Goal: Information Seeking & Learning: Learn about a topic

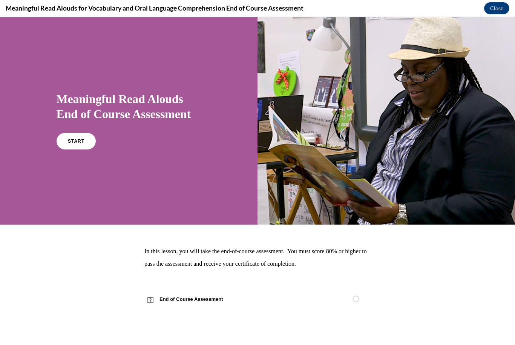
click at [81, 144] on span "START" at bounding box center [76, 140] width 17 height 5
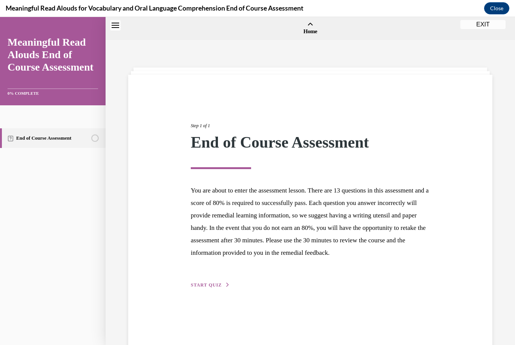
scroll to position [23, 0]
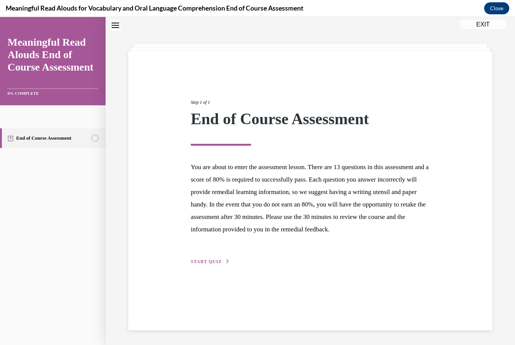
click at [220, 264] on span "START QUIZ" at bounding box center [206, 261] width 31 height 5
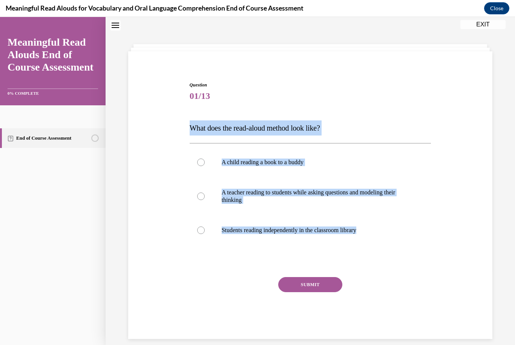
click at [474, 190] on div "Question 01/13 What does the read-aloud method look like? A child reading a boo…" at bounding box center [310, 199] width 368 height 280
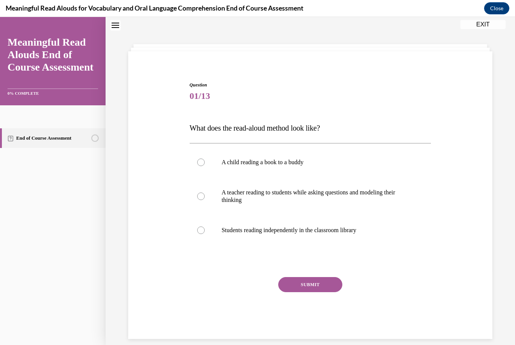
click at [366, 192] on p "A teacher reading to students while asking questions and modeling their thinking" at bounding box center [317, 195] width 191 height 15
click at [205, 192] on input "A teacher reading to students while asking questions and modeling their thinking" at bounding box center [201, 196] width 8 height 8
radio input "true"
click at [329, 285] on button "SUBMIT" at bounding box center [310, 284] width 64 height 15
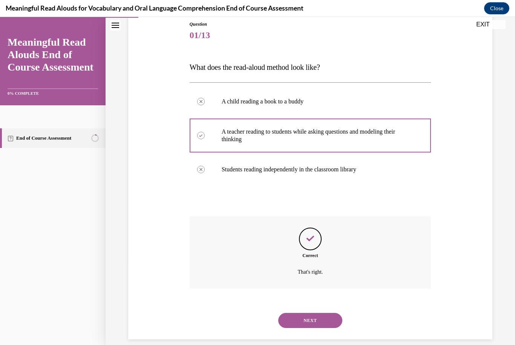
click at [329, 313] on button "NEXT" at bounding box center [310, 320] width 64 height 15
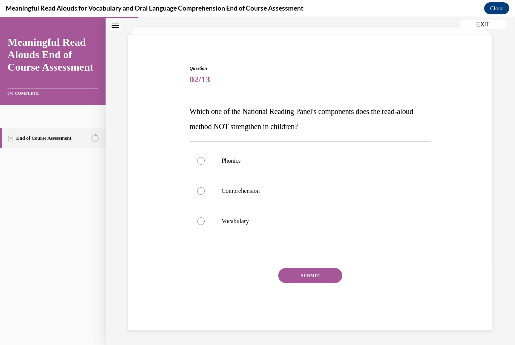
scroll to position [31, 0]
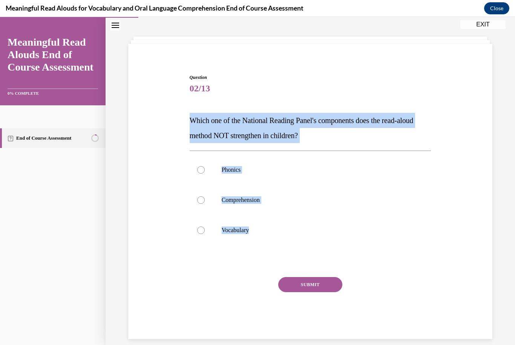
click at [317, 53] on div "Question 02/13 Which one of the National Reading Panel's components does the re…" at bounding box center [310, 194] width 368 height 287
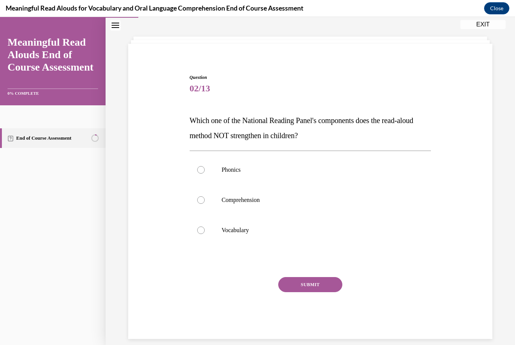
click at [254, 168] on p "Phonics" at bounding box center [317, 170] width 191 height 8
click at [205, 168] on input "Phonics" at bounding box center [201, 170] width 8 height 8
radio input "true"
click at [312, 285] on button "SUBMIT" at bounding box center [310, 284] width 64 height 15
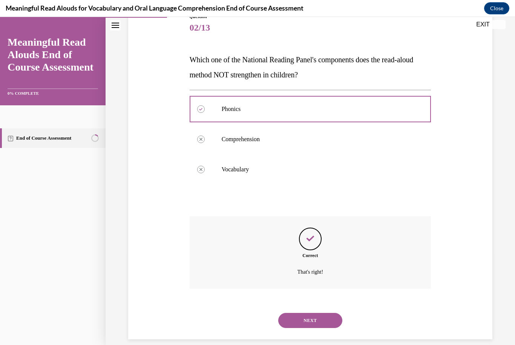
click at [315, 313] on button "NEXT" at bounding box center [310, 320] width 64 height 15
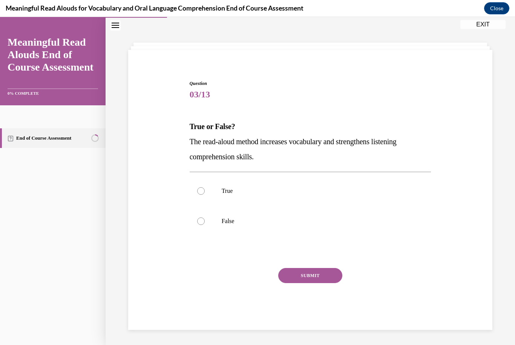
scroll to position [24, 0]
click at [246, 186] on label "True" at bounding box center [311, 192] width 242 height 30
click at [205, 188] on input "True" at bounding box center [201, 192] width 8 height 8
radio input "true"
click at [302, 276] on button "SUBMIT" at bounding box center [310, 276] width 64 height 15
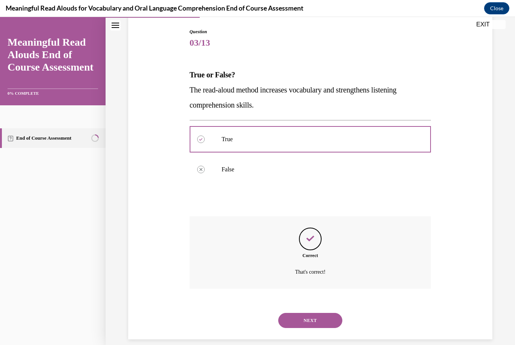
click at [299, 316] on button "NEXT" at bounding box center [310, 320] width 64 height 15
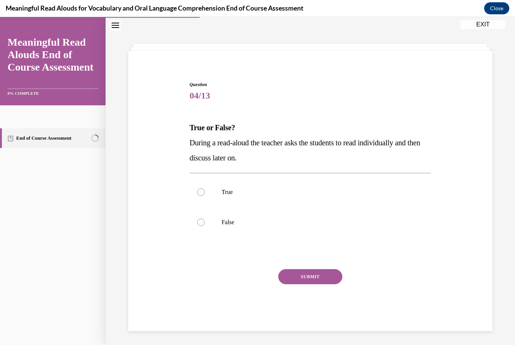
click at [257, 222] on p "False" at bounding box center [317, 222] width 191 height 8
click at [205, 222] on input "False" at bounding box center [201, 222] width 8 height 8
radio input "true"
click at [317, 276] on button "SUBMIT" at bounding box center [310, 276] width 64 height 15
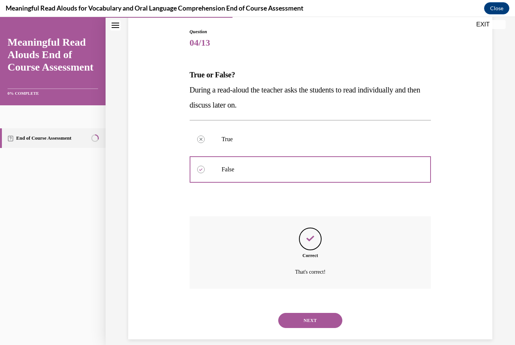
click at [318, 313] on button "NEXT" at bounding box center [310, 320] width 64 height 15
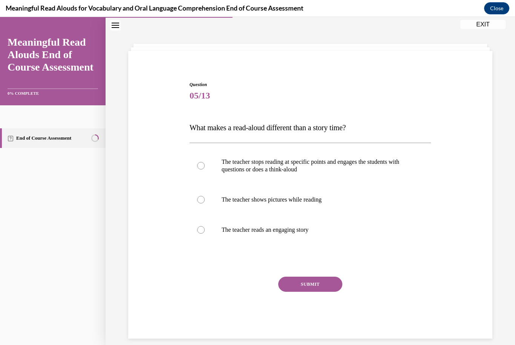
click at [320, 166] on p "The teacher stops reading at specific points and engages the students with ques…" at bounding box center [317, 165] width 191 height 15
click at [205, 166] on input "The teacher stops reading at specific points and engages the students with ques…" at bounding box center [201, 166] width 8 height 8
radio input "true"
click at [309, 282] on button "SUBMIT" at bounding box center [310, 283] width 64 height 15
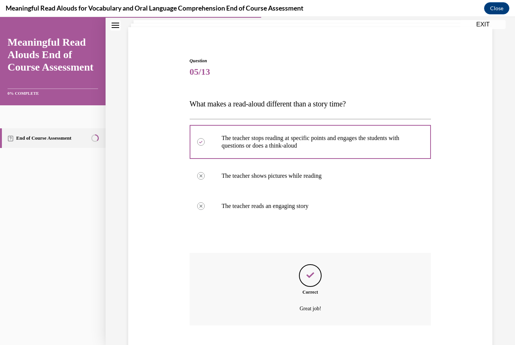
scroll to position [84, 0]
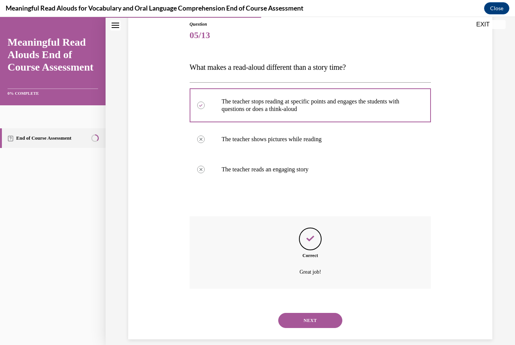
click at [325, 313] on button "NEXT" at bounding box center [310, 320] width 64 height 15
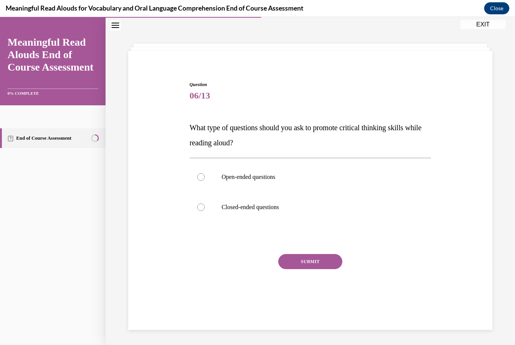
scroll to position [24, 0]
click at [294, 175] on p "Open-ended questions" at bounding box center [317, 177] width 191 height 8
click at [205, 175] on input "Open-ended questions" at bounding box center [201, 177] width 8 height 8
radio input "true"
click at [323, 257] on button "SUBMIT" at bounding box center [310, 261] width 64 height 15
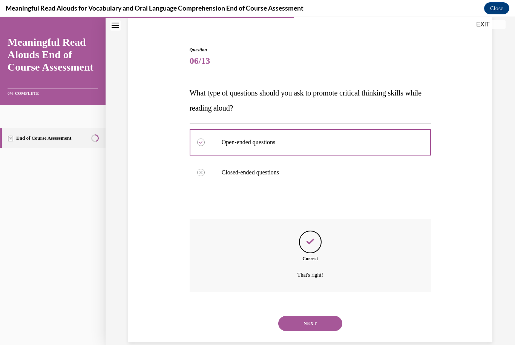
scroll to position [61, 0]
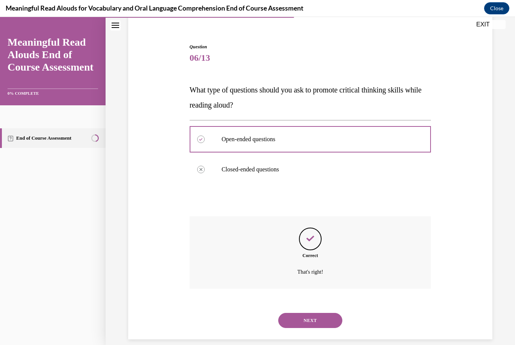
click at [325, 313] on button "NEXT" at bounding box center [310, 320] width 64 height 15
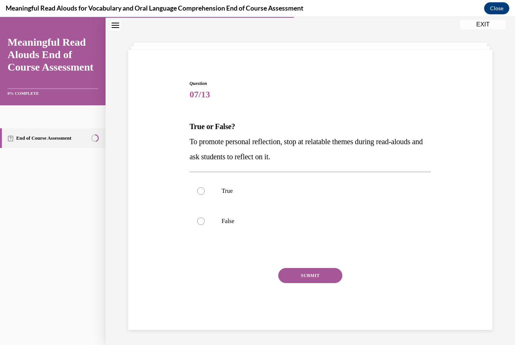
scroll to position [24, 0]
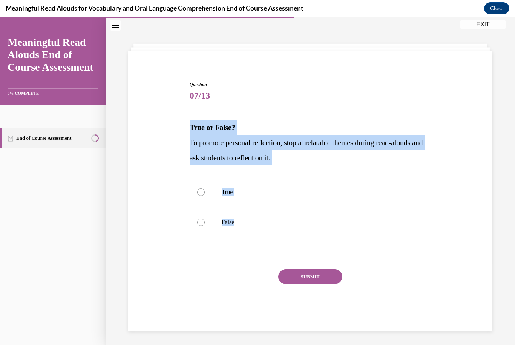
click at [253, 197] on label "True" at bounding box center [311, 192] width 242 height 30
click at [205, 196] on input "True" at bounding box center [201, 192] width 8 height 8
radio input "true"
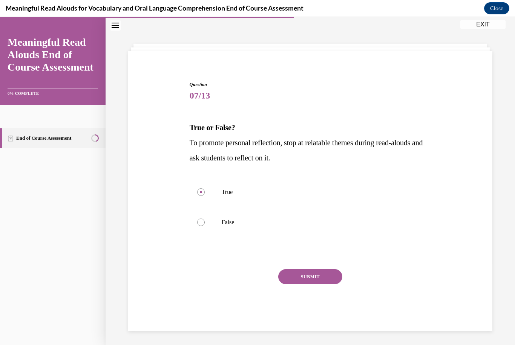
click at [234, 259] on div "Question 07/13 True or False? To promote personal reflection, stop at relatable…" at bounding box center [311, 206] width 242 height 250
click at [326, 282] on button "SUBMIT" at bounding box center [310, 276] width 64 height 15
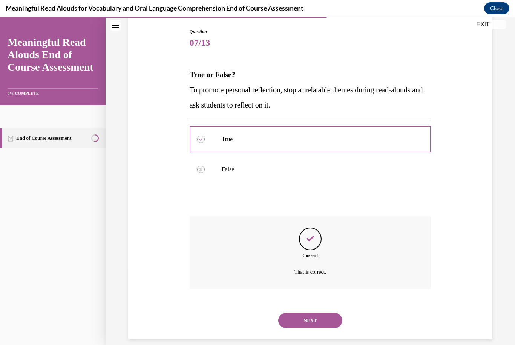
scroll to position [77, 0]
click at [312, 313] on button "NEXT" at bounding box center [310, 320] width 64 height 15
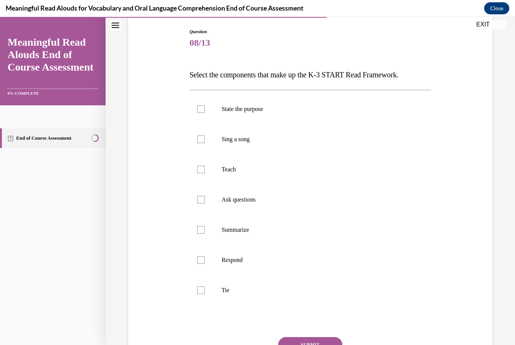
scroll to position [75, 0]
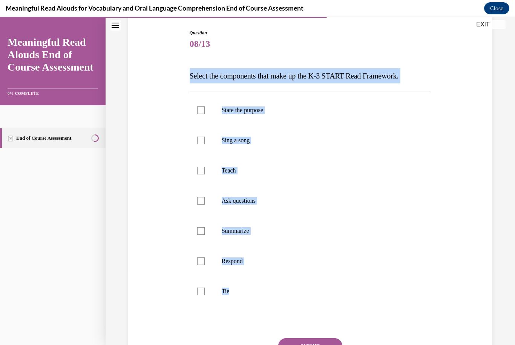
copy div "Select the components that make up the K-3 START Read Framework. State the purp…"
click at [288, 41] on span "08/13" at bounding box center [311, 43] width 242 height 15
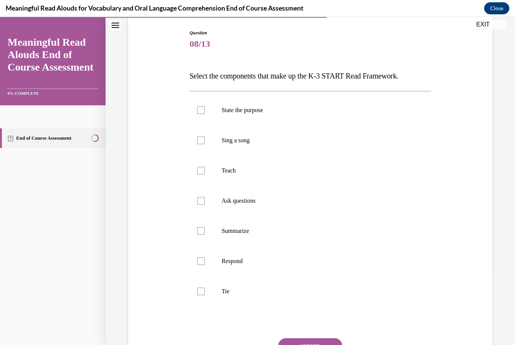
click at [200, 172] on div at bounding box center [201, 171] width 8 height 8
click at [200, 172] on input "Teach" at bounding box center [201, 171] width 8 height 8
checkbox input "true"
click at [201, 265] on label "Respond" at bounding box center [311, 261] width 242 height 30
click at [201, 265] on input "Respond" at bounding box center [201, 261] width 8 height 8
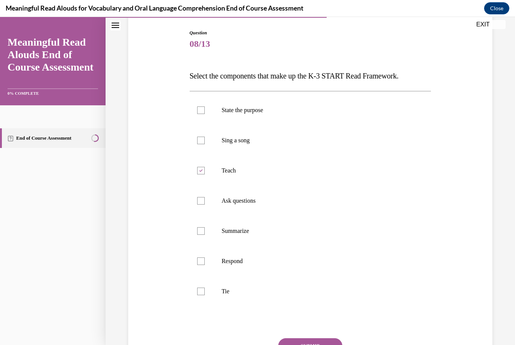
checkbox input "true"
click at [317, 0] on div "Meaningful Read Alouds for Vocabulary and Oral Language Comprehension End of Co…" at bounding box center [257, 8] width 515 height 17
click at [201, 293] on div at bounding box center [201, 291] width 8 height 8
click at [201, 293] on input "Tie" at bounding box center [201, 291] width 8 height 8
checkbox input "true"
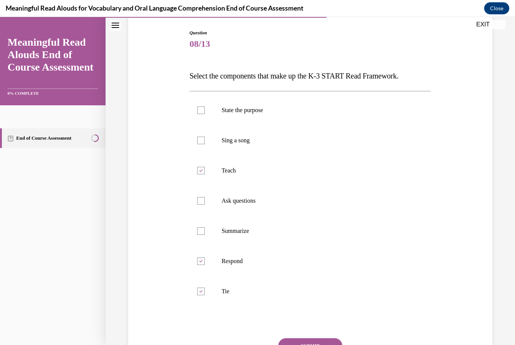
click at [201, 110] on div at bounding box center [201, 110] width 8 height 8
click at [201, 110] on input "State the purpose" at bounding box center [201, 110] width 8 height 8
checkbox input "true"
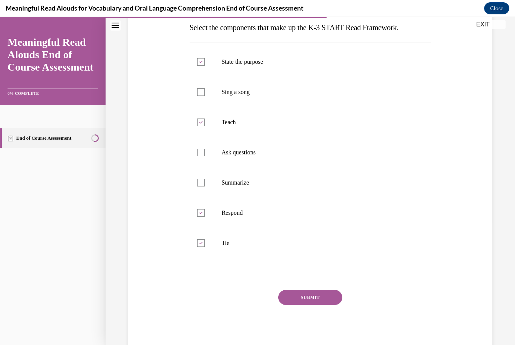
click at [311, 301] on button "SUBMIT" at bounding box center [310, 297] width 64 height 15
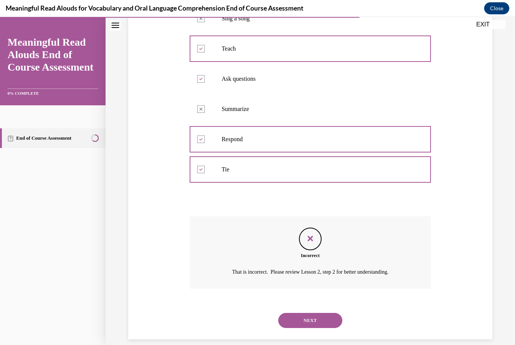
scroll to position [197, 0]
click at [316, 313] on button "NEXT" at bounding box center [310, 320] width 64 height 15
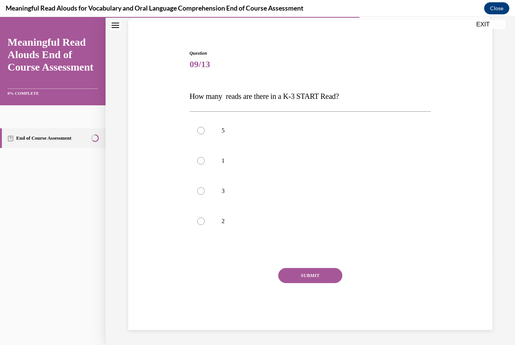
scroll to position [46, 0]
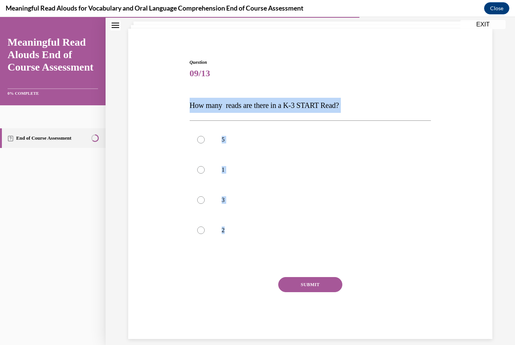
copy div "How many reads are there in a K-3 START Read? 5 1 3 2"
click at [159, 159] on div "Question 09/13 How many reads are there in a K-3 START Read? 5 1 3 2 Incorrect …" at bounding box center [310, 187] width 368 height 302
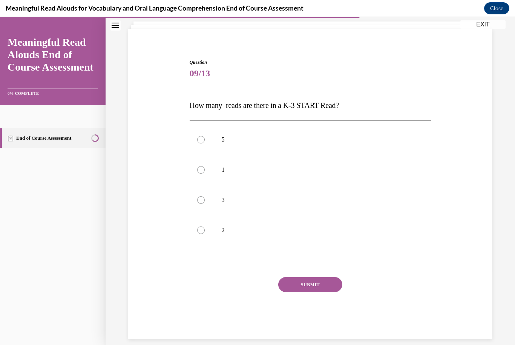
click at [231, 200] on p "3" at bounding box center [317, 200] width 191 height 8
click at [205, 200] on input "3" at bounding box center [201, 200] width 8 height 8
radio input "true"
click at [306, 284] on button "SUBMIT" at bounding box center [310, 284] width 64 height 15
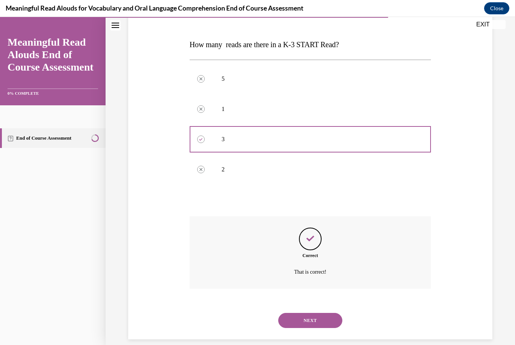
click at [317, 313] on button "NEXT" at bounding box center [310, 320] width 64 height 15
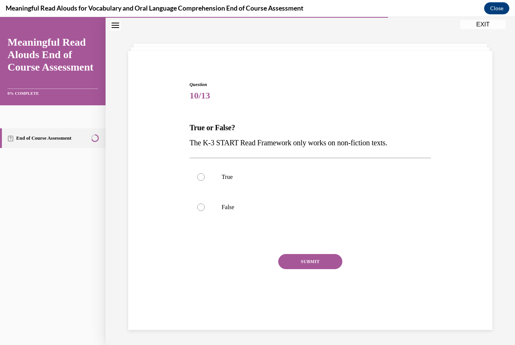
scroll to position [24, 0]
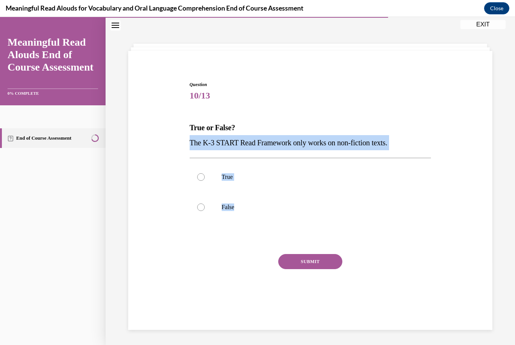
click at [205, 212] on label "False" at bounding box center [311, 207] width 242 height 30
click at [205, 211] on input "False" at bounding box center [201, 207] width 8 height 8
radio input "true"
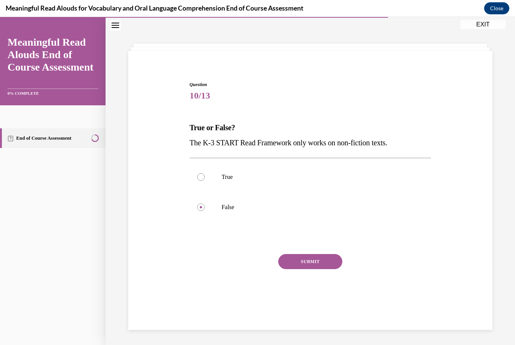
click at [204, 278] on div "SUBMIT" at bounding box center [311, 273] width 242 height 38
click at [313, 262] on button "SUBMIT" at bounding box center [310, 261] width 64 height 15
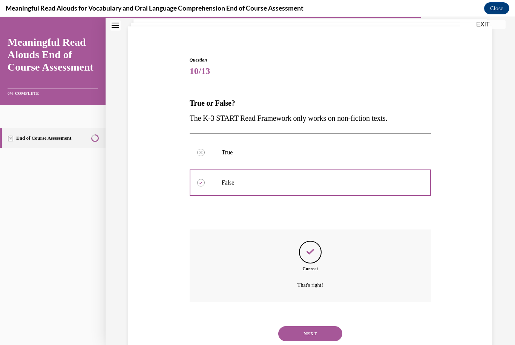
scroll to position [61, 0]
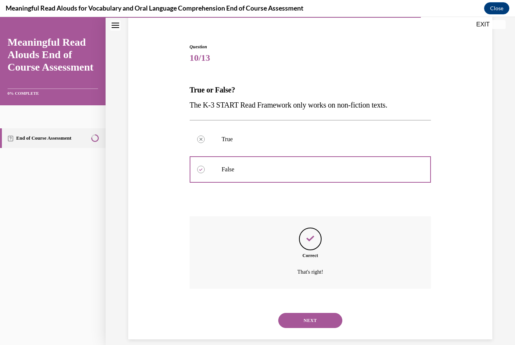
click at [303, 313] on button "NEXT" at bounding box center [310, 320] width 64 height 15
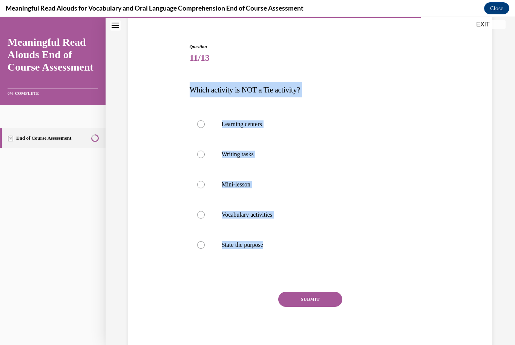
copy div "Which activity is NOT a Tie activity? Learning centers Writing tasks Mini-lesso…"
click at [391, 61] on span "11/13" at bounding box center [311, 57] width 242 height 15
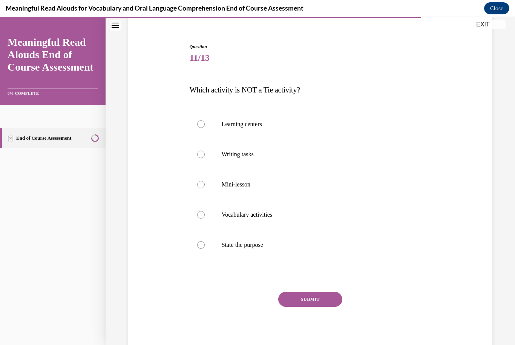
click at [200, 243] on div at bounding box center [201, 245] width 8 height 8
click at [200, 243] on input "State the purpose" at bounding box center [201, 245] width 8 height 8
radio input "true"
click at [306, 302] on button "SUBMIT" at bounding box center [310, 298] width 64 height 15
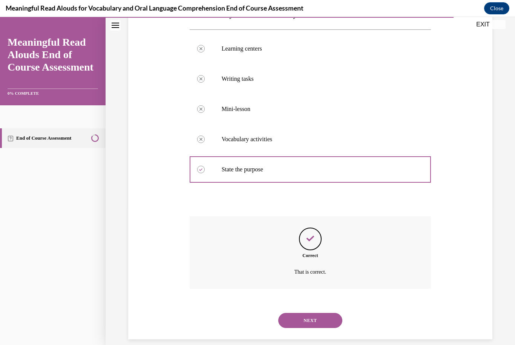
click at [305, 313] on button "NEXT" at bounding box center [310, 320] width 64 height 15
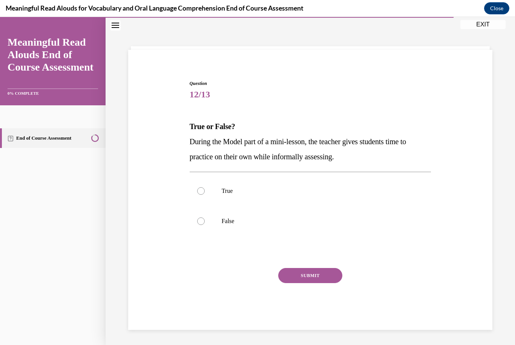
scroll to position [24, 0]
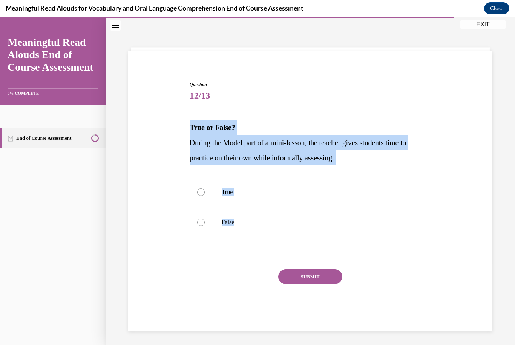
click at [213, 266] on div "Question 12/13 True or False? During the Model part of a mini-lesson, the teach…" at bounding box center [311, 206] width 242 height 250
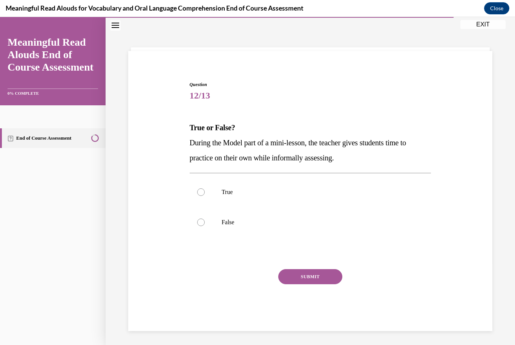
click at [201, 229] on label "False" at bounding box center [311, 222] width 242 height 30
click at [201, 226] on input "False" at bounding box center [201, 222] width 8 height 8
radio input "true"
click at [292, 279] on button "SUBMIT" at bounding box center [310, 276] width 64 height 15
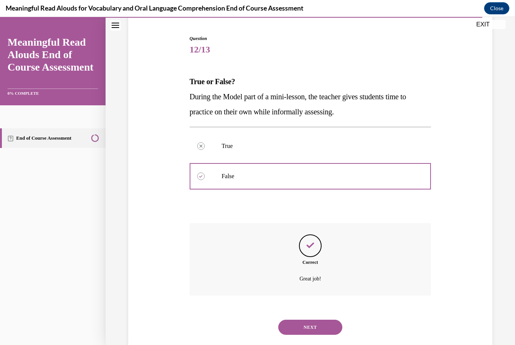
scroll to position [77, 0]
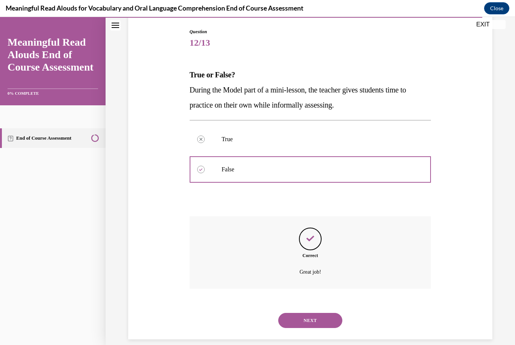
click at [326, 313] on button "NEXT" at bounding box center [310, 320] width 64 height 15
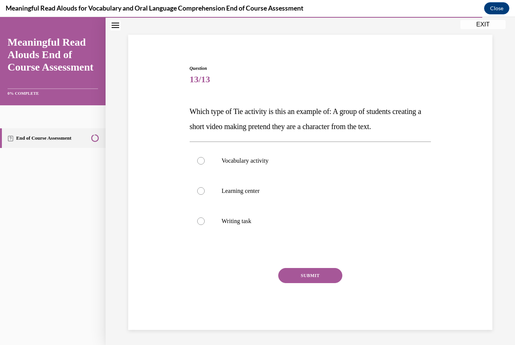
scroll to position [31, 0]
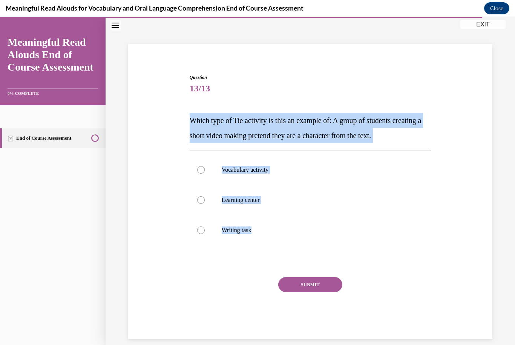
click at [309, 284] on button "SUBMIT" at bounding box center [310, 284] width 64 height 15
click at [460, 100] on div "Question 13/13 Which type of Tie activity is this an example of: A group of stu…" at bounding box center [310, 194] width 368 height 287
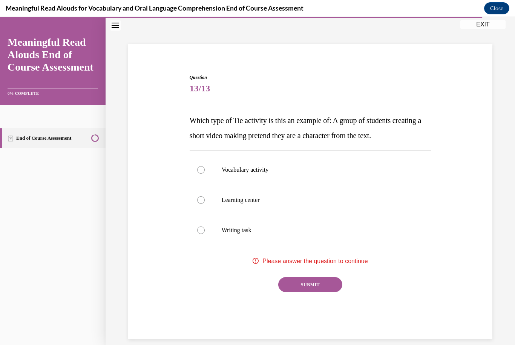
click at [277, 200] on p "Learning center" at bounding box center [317, 200] width 191 height 8
click at [205, 200] on input "Learning center" at bounding box center [201, 200] width 8 height 8
radio input "true"
click at [316, 287] on button "SUBMIT" at bounding box center [310, 284] width 64 height 15
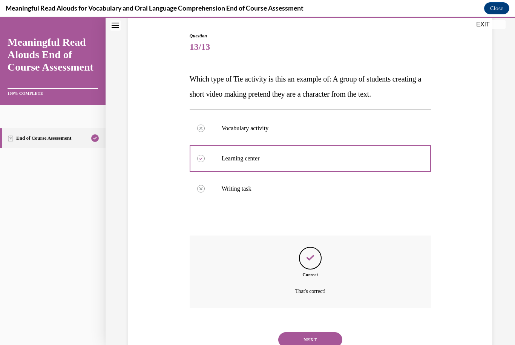
scroll to position [92, 0]
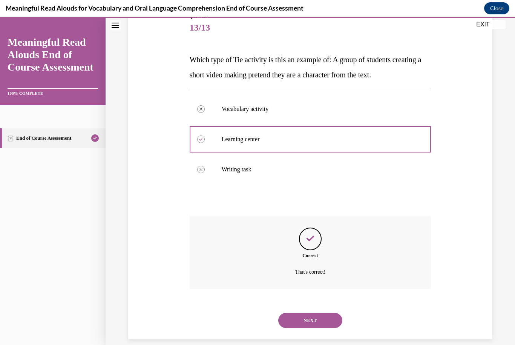
click at [308, 313] on button "NEXT" at bounding box center [310, 320] width 64 height 15
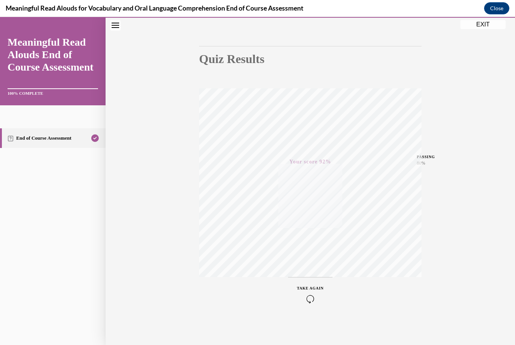
scroll to position [13, 0]
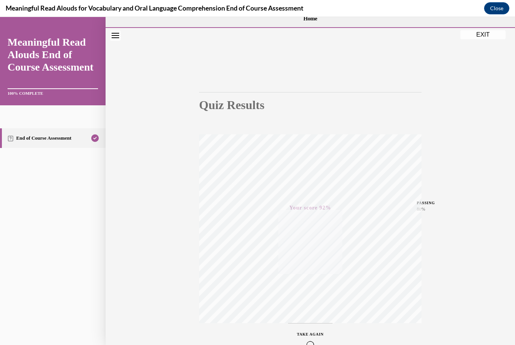
click at [492, 35] on button "EXIT" at bounding box center [482, 34] width 45 height 9
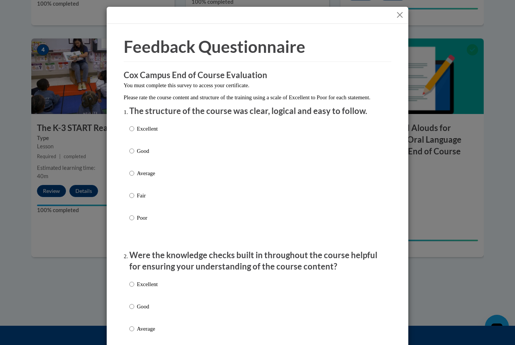
click at [149, 124] on p "Excellent" at bounding box center [147, 128] width 21 height 8
click at [134, 124] on input "Excellent" at bounding box center [131, 128] width 5 height 8
radio input "true"
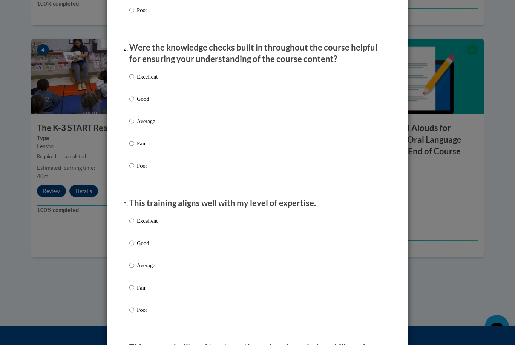
scroll to position [207, 0]
click at [155, 79] on p "Excellent" at bounding box center [147, 77] width 21 height 8
click at [134, 79] on input "Excellent" at bounding box center [131, 77] width 5 height 8
radio input "true"
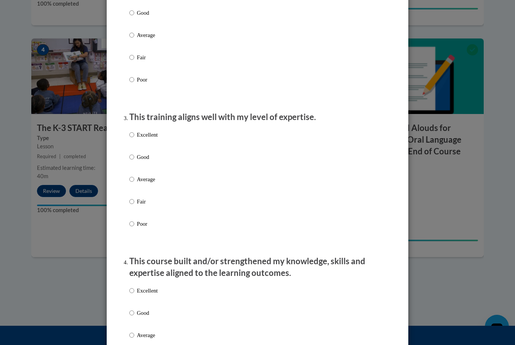
scroll to position [294, 0]
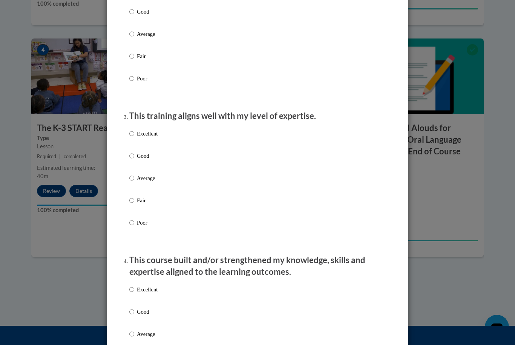
click at [158, 134] on p "Excellent" at bounding box center [147, 133] width 21 height 8
click at [134, 134] on input "Excellent" at bounding box center [131, 133] width 5 height 8
radio input "true"
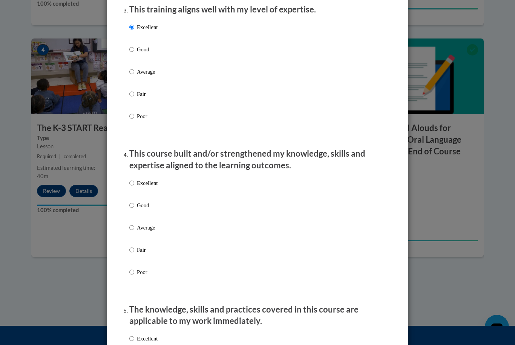
click at [157, 181] on p "Excellent" at bounding box center [147, 183] width 21 height 8
click at [134, 181] on input "Excellent" at bounding box center [131, 183] width 5 height 8
radio input "true"
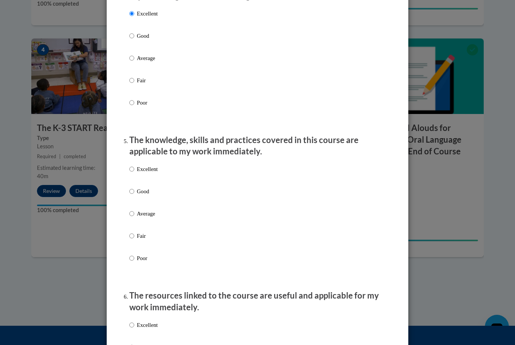
scroll to position [576, 0]
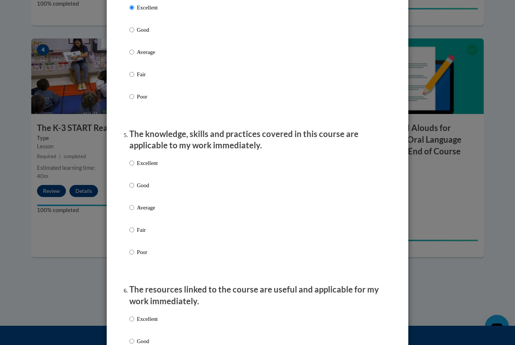
click at [190, 159] on div "Excellent Good Average Fair Poor" at bounding box center [257, 216] width 256 height 123
click at [204, 162] on div "Excellent Good Average Fair Poor" at bounding box center [257, 216] width 256 height 123
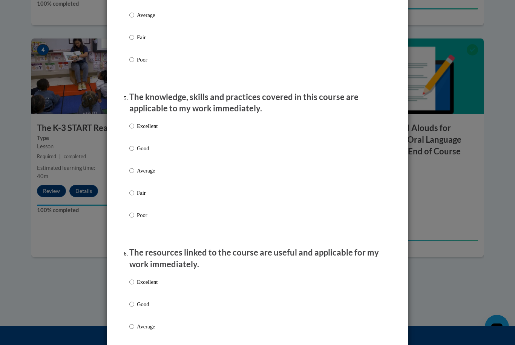
scroll to position [620, 0]
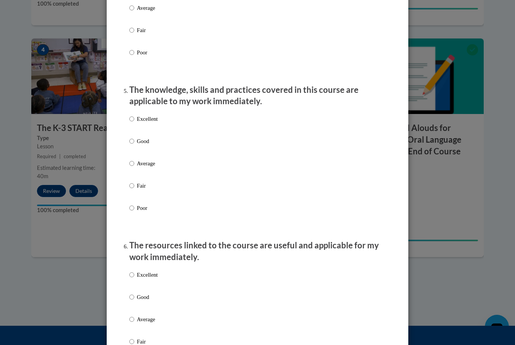
click at [148, 116] on p "Excellent" at bounding box center [147, 119] width 21 height 8
click at [134, 116] on input "Excellent" at bounding box center [131, 119] width 5 height 8
radio input "true"
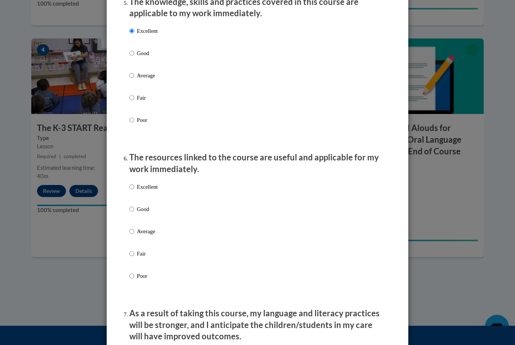
scroll to position [719, 0]
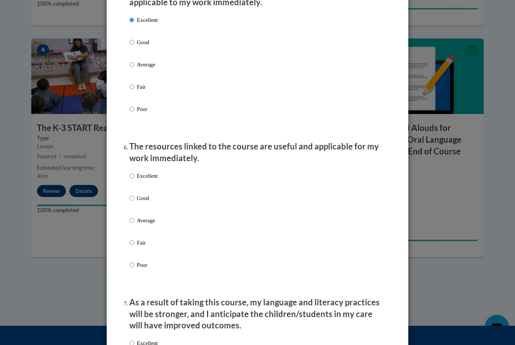
click at [148, 176] on label "Excellent" at bounding box center [143, 182] width 28 height 20
click at [134, 176] on input "Excellent" at bounding box center [131, 176] width 5 height 8
radio input "true"
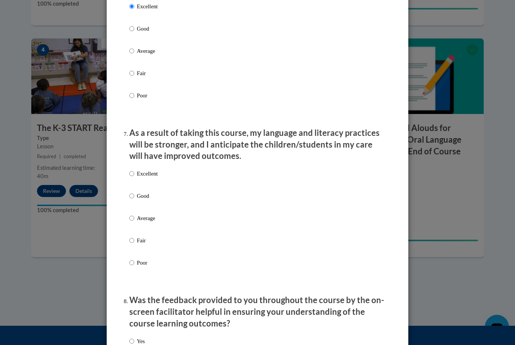
click at [149, 171] on p "Excellent" at bounding box center [147, 173] width 21 height 8
click at [134, 171] on input "Excellent" at bounding box center [131, 173] width 5 height 8
radio input "true"
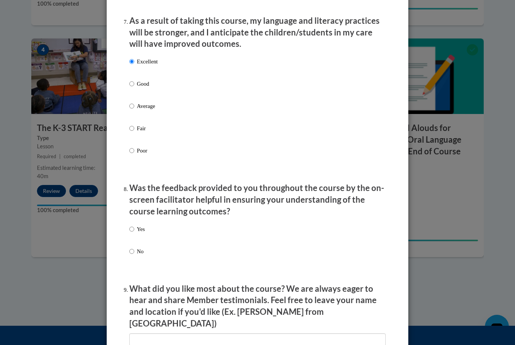
scroll to position [1063, 0]
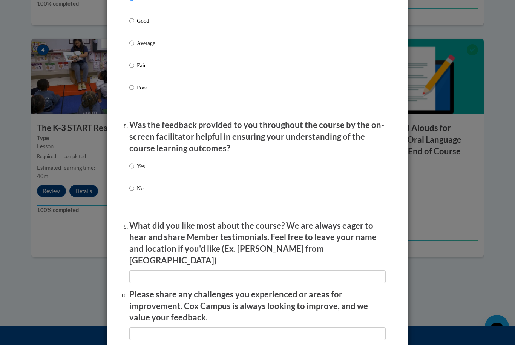
click at [132, 164] on input "Yes" at bounding box center [131, 166] width 5 height 8
radio input "true"
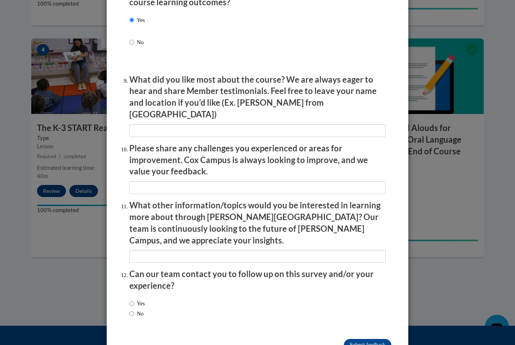
scroll to position [1209, 0]
click at [376, 339] on input "Submit feedback" at bounding box center [367, 345] width 47 height 12
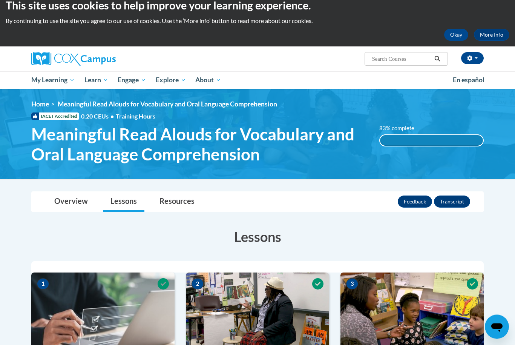
scroll to position [0, 0]
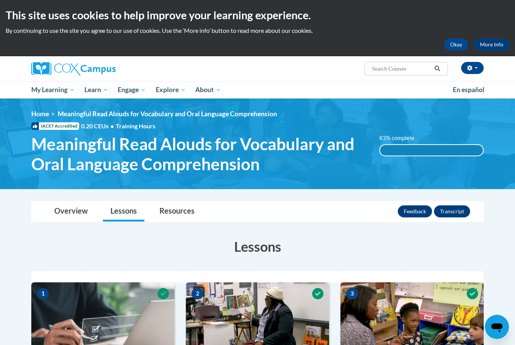
click at [0, 0] on span "Certificates" at bounding box center [0, 0] width 0 height 0
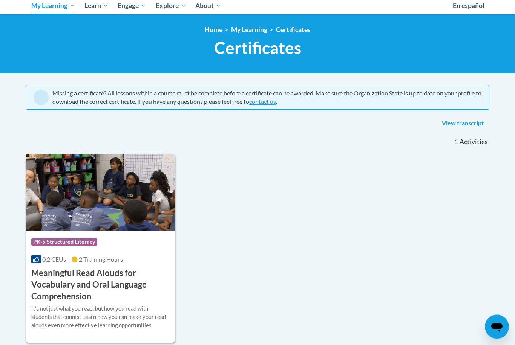
scroll to position [84, 0]
click at [66, 195] on img at bounding box center [100, 191] width 149 height 77
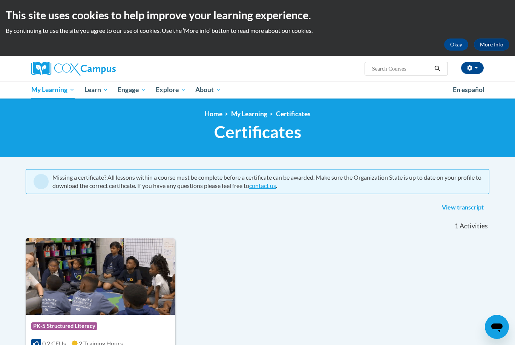
click at [0, 0] on span "Early Care and Learning" at bounding box center [0, 0] width 0 height 0
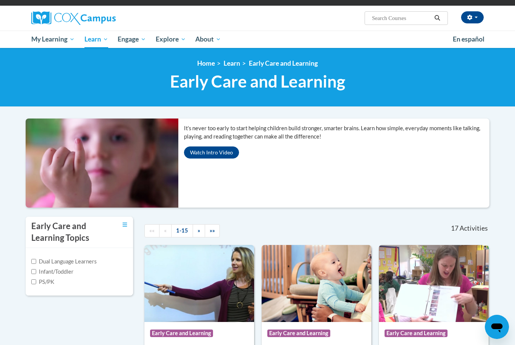
scroll to position [49, 0]
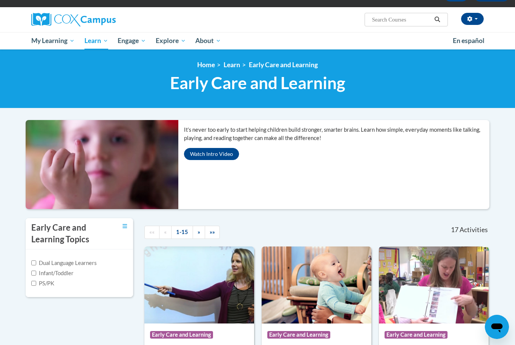
click at [0, 0] on span "PK-5 Structured Literacy Program" at bounding box center [0, 0] width 0 height 0
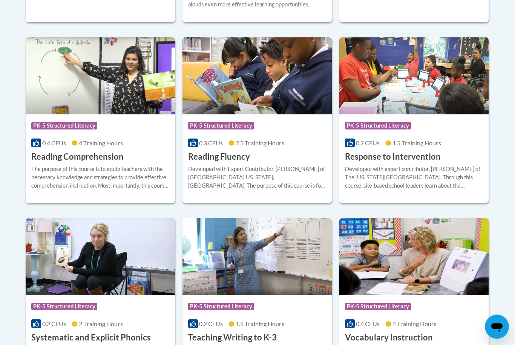
scroll to position [696, 0]
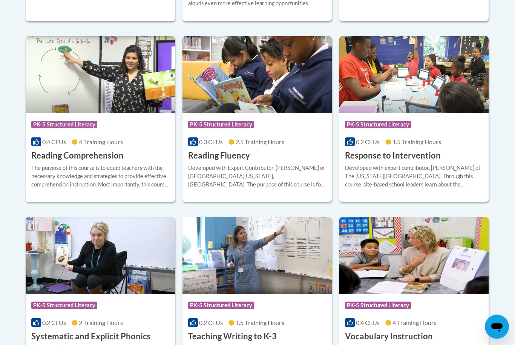
click at [267, 93] on img at bounding box center [256, 75] width 149 height 77
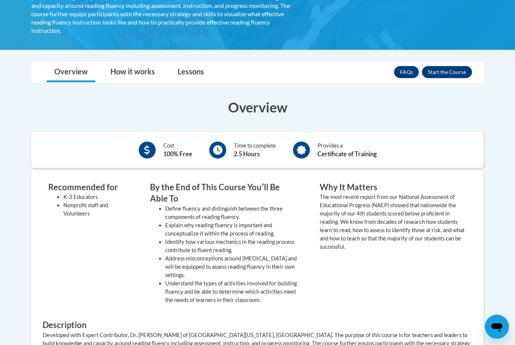
scroll to position [173, 0]
click at [463, 66] on button "Enroll" at bounding box center [447, 72] width 50 height 12
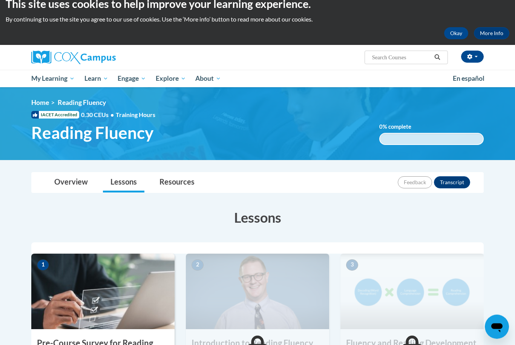
scroll to position [11, 0]
click at [0, 0] on span "Early Care and Learning" at bounding box center [0, 0] width 0 height 0
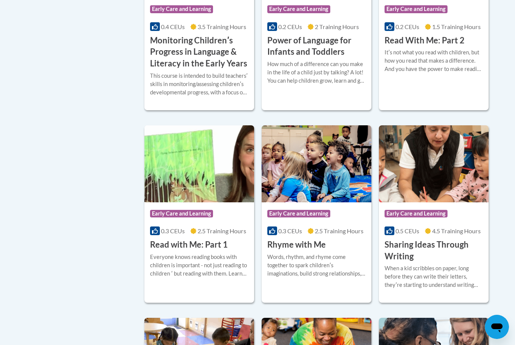
scroll to position [794, 0]
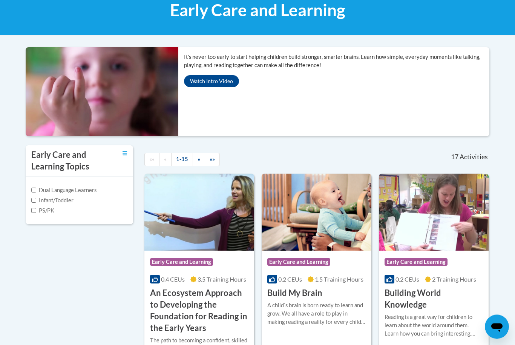
scroll to position [0, 0]
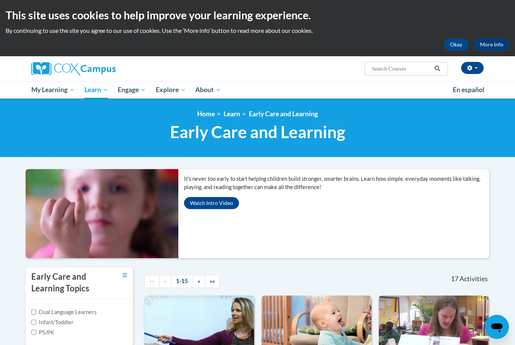
click at [403, 71] on input "Search..." at bounding box center [401, 68] width 60 height 9
type input "Pre-k"
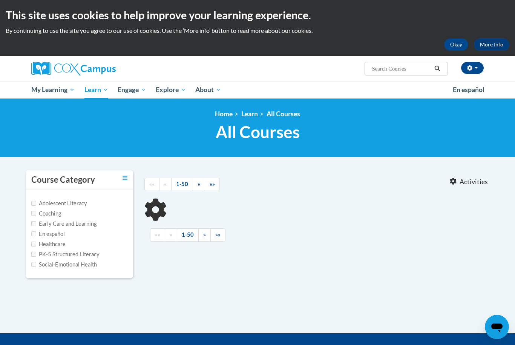
type input "Pre-k"
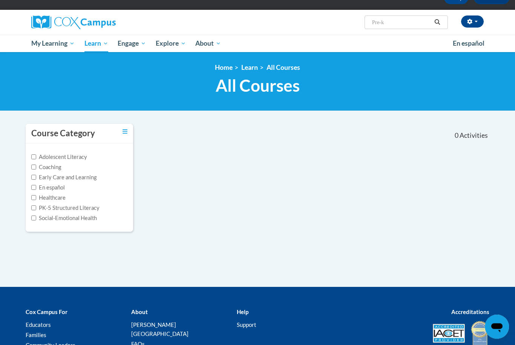
click at [78, 204] on label "PK-5 Structured Literacy" at bounding box center [65, 208] width 68 height 8
click at [36, 205] on input "PK-5 Structured Literacy" at bounding box center [33, 207] width 5 height 5
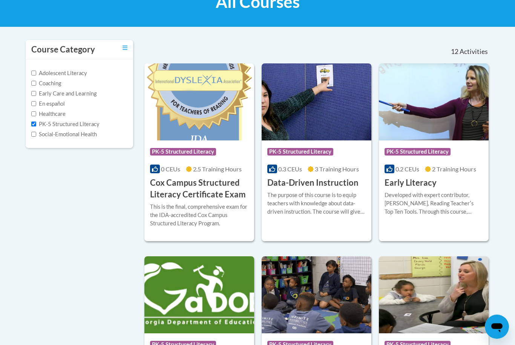
scroll to position [130, 0]
click at [61, 121] on label "PK-5 Structured Literacy" at bounding box center [65, 124] width 68 height 8
click at [36, 121] on input "PK-5 Structured Literacy" at bounding box center [33, 123] width 5 height 5
checkbox input "false"
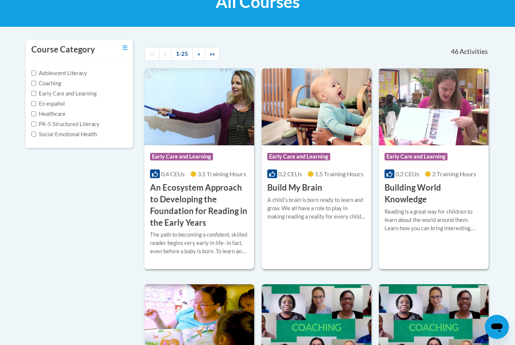
click at [74, 134] on label "Social-Emotional Health" at bounding box center [64, 134] width 66 height 8
click at [36, 134] on input "Social-Emotional Health" at bounding box center [33, 134] width 5 height 5
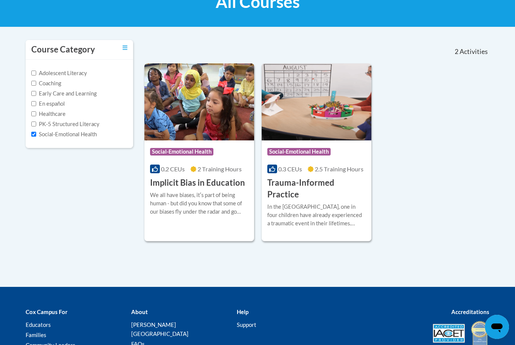
click at [66, 137] on label "Social-Emotional Health" at bounding box center [64, 134] width 66 height 8
click at [36, 136] on input "Social-Emotional Health" at bounding box center [33, 134] width 5 height 5
checkbox input "false"
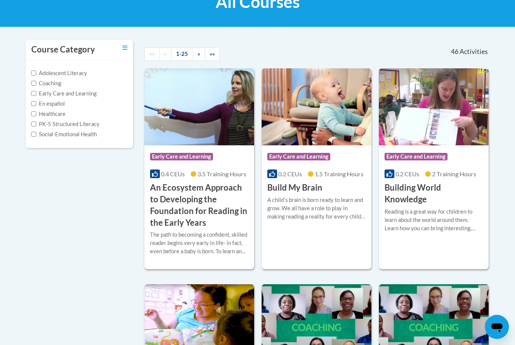
click at [54, 75] on label "Adolescent Literacy" at bounding box center [59, 73] width 56 height 8
click at [36, 75] on input "Adolescent Literacy" at bounding box center [33, 72] width 5 height 5
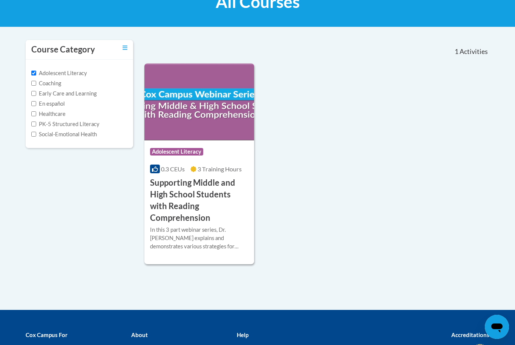
click at [77, 75] on label "Adolescent Literacy" at bounding box center [59, 73] width 56 height 8
click at [36, 75] on input "Adolescent Literacy" at bounding box center [33, 72] width 5 height 5
checkbox input "false"
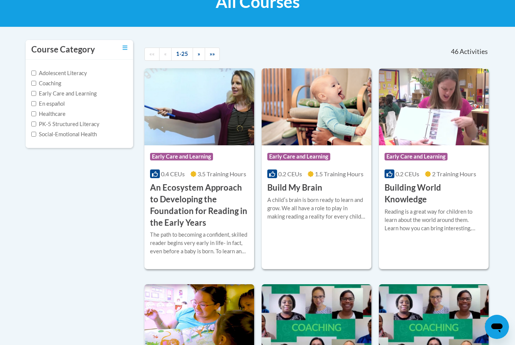
click at [50, 83] on label "Coaching" at bounding box center [46, 83] width 30 height 8
click at [36, 83] on input "Coaching" at bounding box center [33, 83] width 5 height 5
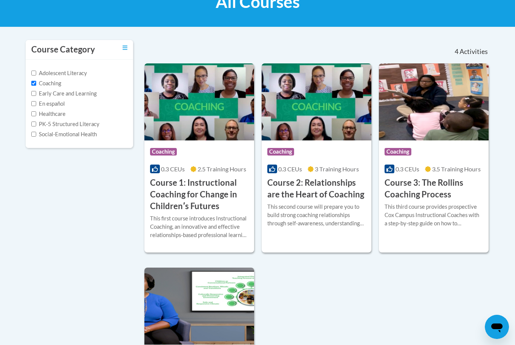
click at [57, 83] on label "Coaching" at bounding box center [46, 83] width 30 height 8
click at [36, 83] on input "Coaching" at bounding box center [33, 83] width 5 height 5
checkbox input "false"
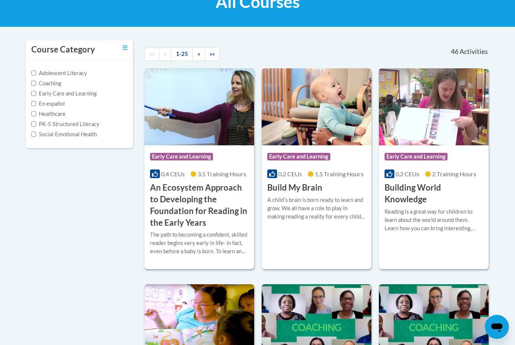
click at [72, 93] on label "Early Care and Learning" at bounding box center [63, 93] width 65 height 8
click at [36, 93] on input "Early Care and Learning" at bounding box center [33, 93] width 5 height 5
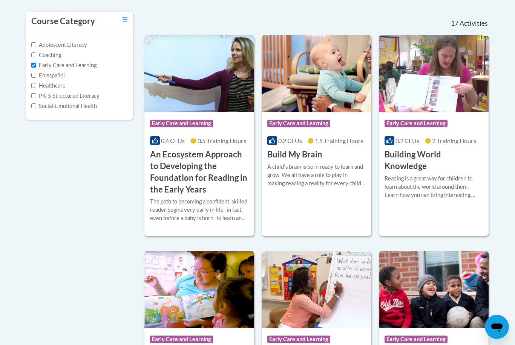
scroll to position [157, 0]
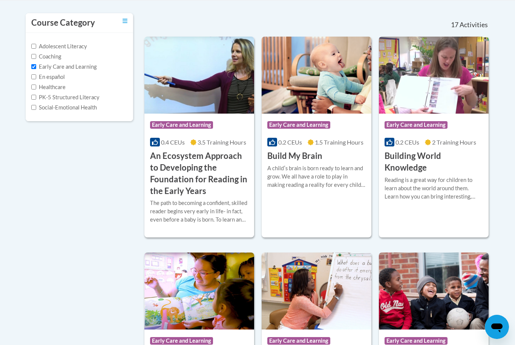
click at [35, 69] on input "Early Care and Learning" at bounding box center [33, 66] width 5 height 5
checkbox input "false"
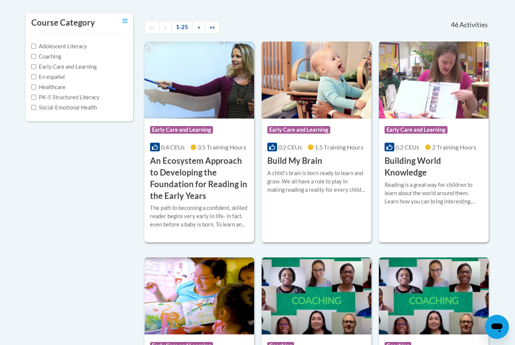
click at [34, 77] on input "En español" at bounding box center [33, 76] width 5 height 5
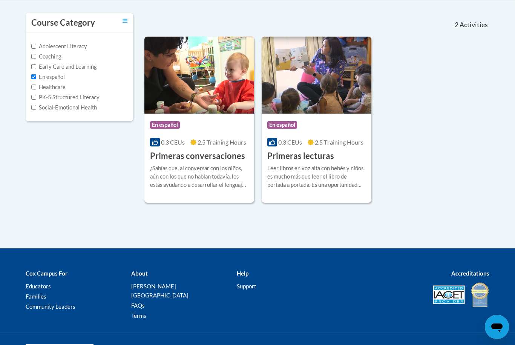
click at [32, 78] on input "En español" at bounding box center [33, 76] width 5 height 5
checkbox input "false"
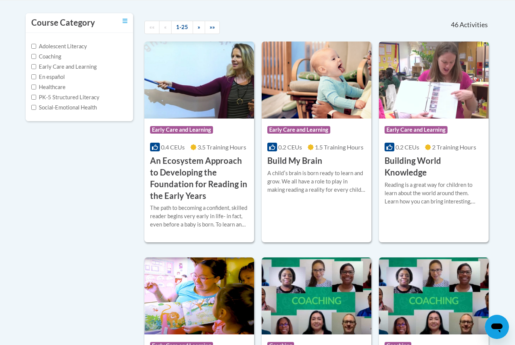
click at [32, 86] on input "Healthcare" at bounding box center [33, 86] width 5 height 5
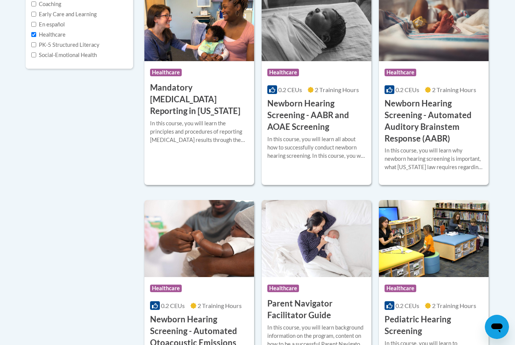
scroll to position [204, 0]
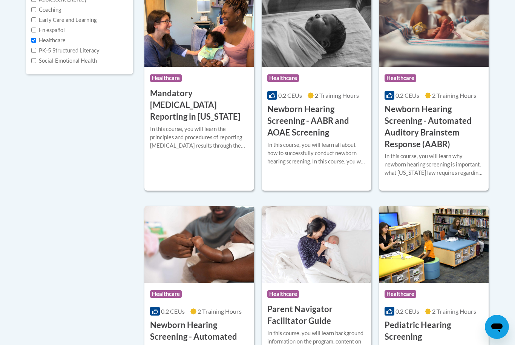
click at [35, 39] on input "Healthcare" at bounding box center [33, 40] width 5 height 5
checkbox input "false"
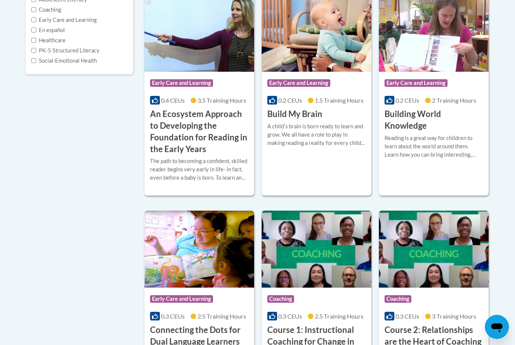
click at [37, 51] on label "PK-5 Structured Literacy" at bounding box center [65, 50] width 68 height 8
click at [36, 51] on input "PK-5 Structured Literacy" at bounding box center [33, 50] width 5 height 5
checkbox input "true"
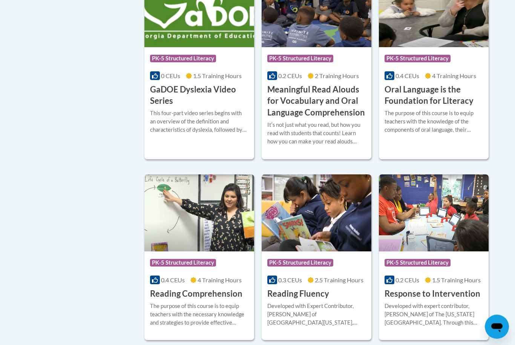
scroll to position [417, 0]
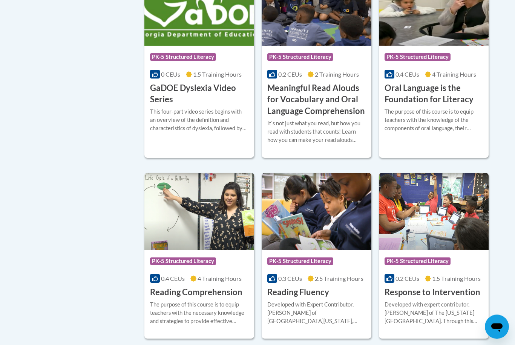
click at [345, 226] on img at bounding box center [317, 211] width 110 height 77
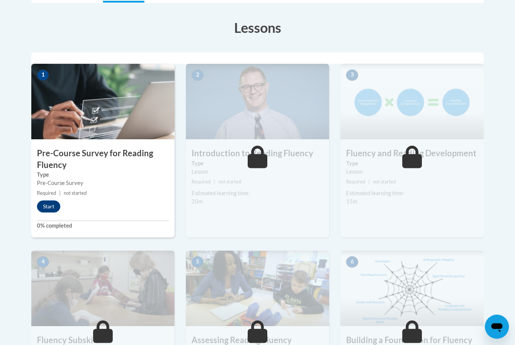
scroll to position [201, 0]
click at [50, 207] on button "Start" at bounding box center [48, 206] width 23 height 12
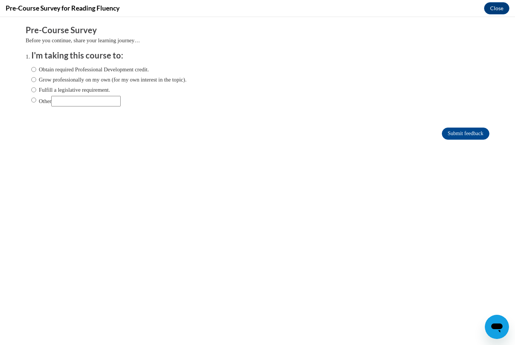
scroll to position [0, 0]
click at [128, 68] on label "Obtain required Professional Development credit." at bounding box center [90, 69] width 118 height 8
click at [36, 68] on input "Obtain required Professional Development credit." at bounding box center [33, 69] width 5 height 8
radio input "true"
click at [479, 135] on input "Submit feedback" at bounding box center [465, 133] width 47 height 12
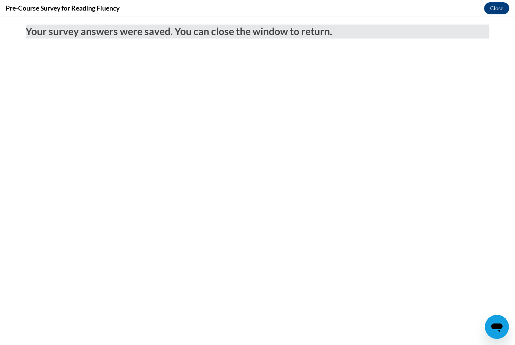
click at [500, 8] on button "Close" at bounding box center [496, 8] width 25 height 12
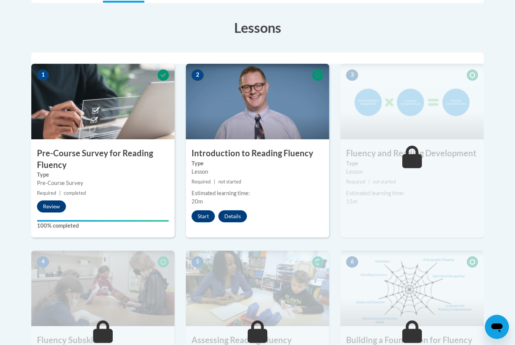
click at [206, 214] on button "Start" at bounding box center [202, 216] width 23 height 12
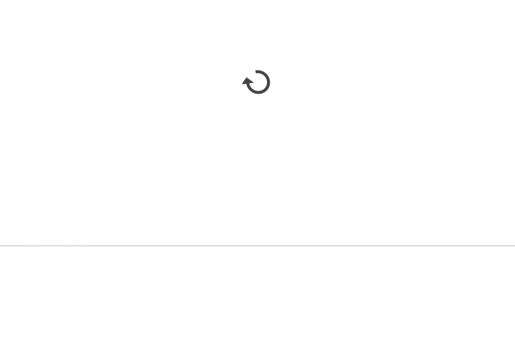
scroll to position [621, 0]
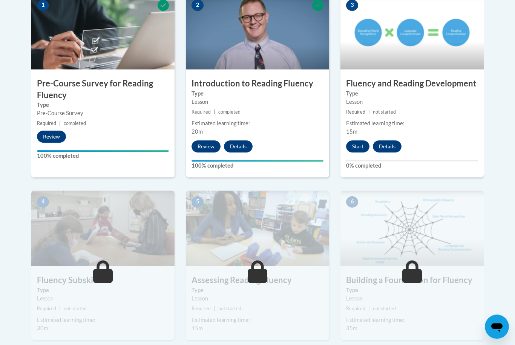
scroll to position [261, 0]
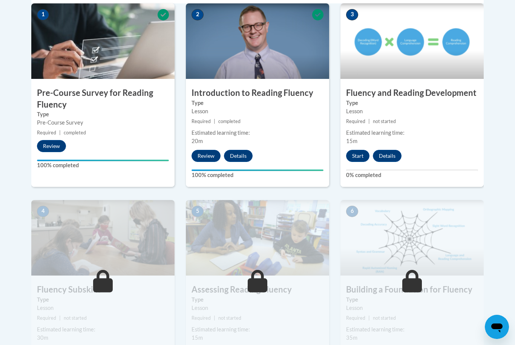
click at [360, 160] on button "Start" at bounding box center [357, 156] width 23 height 12
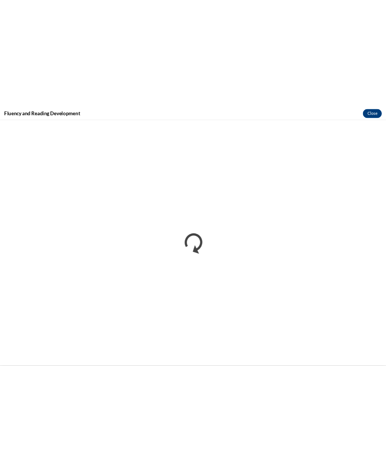
scroll to position [197, 0]
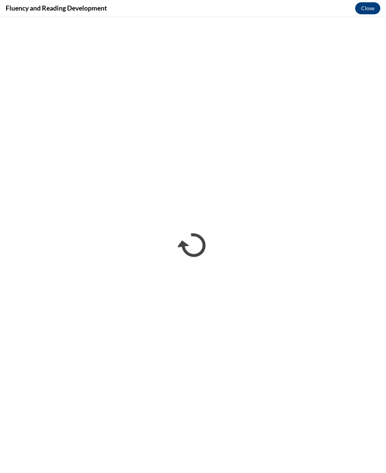
click at [243, 0] on div "Fluency and Reading Development Close" at bounding box center [193, 8] width 386 height 17
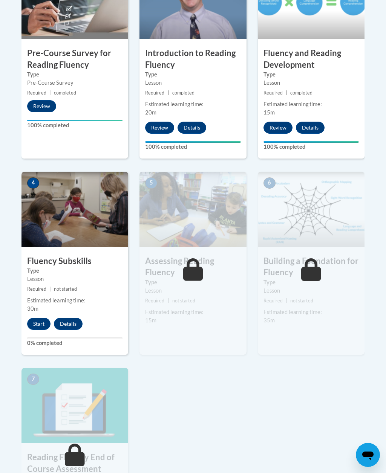
scroll to position [300, 0]
